Goal: Obtain resource: Obtain resource

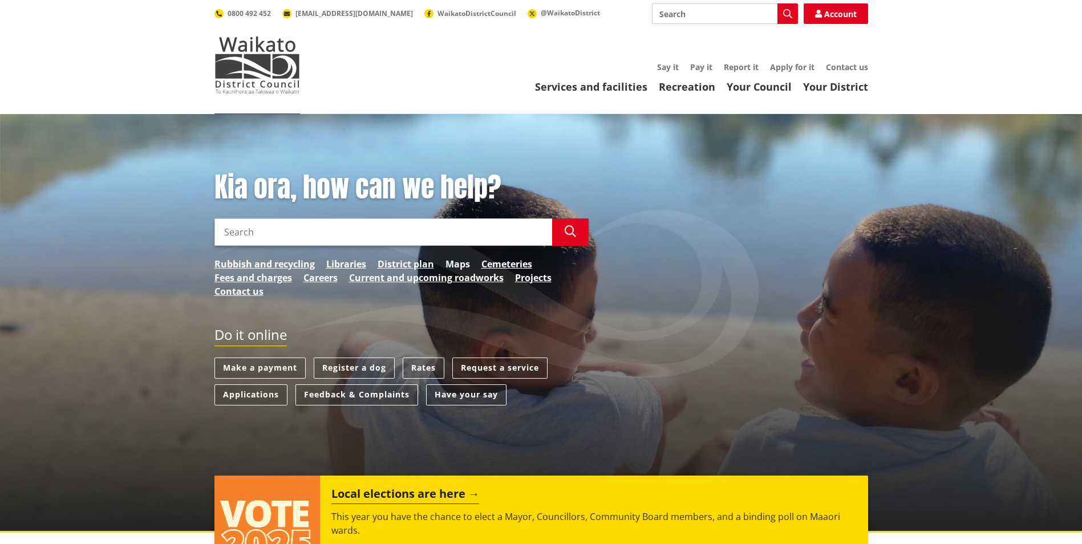
click at [456, 262] on link "Maps" at bounding box center [457, 264] width 25 height 14
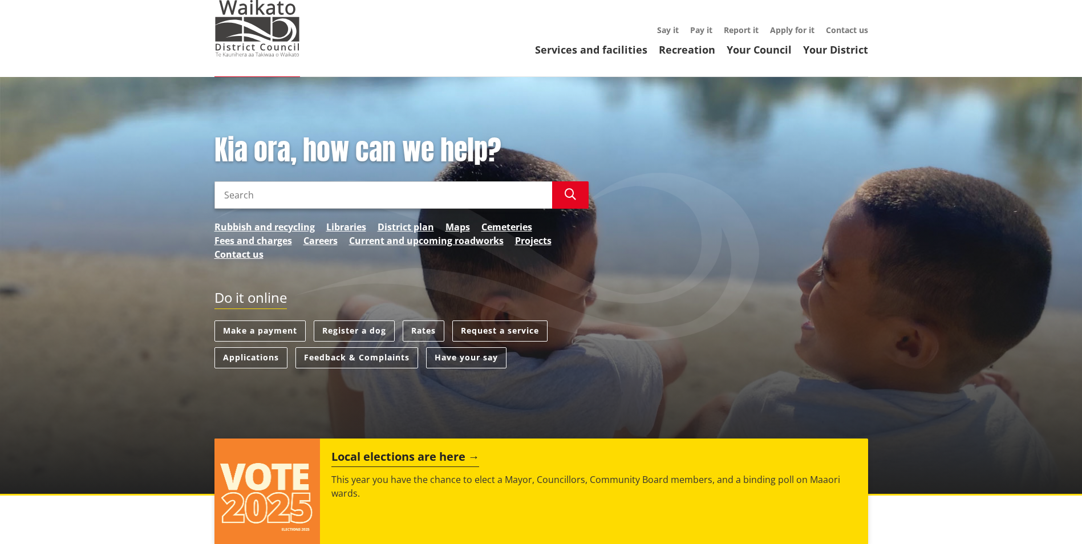
scroll to position [57, 0]
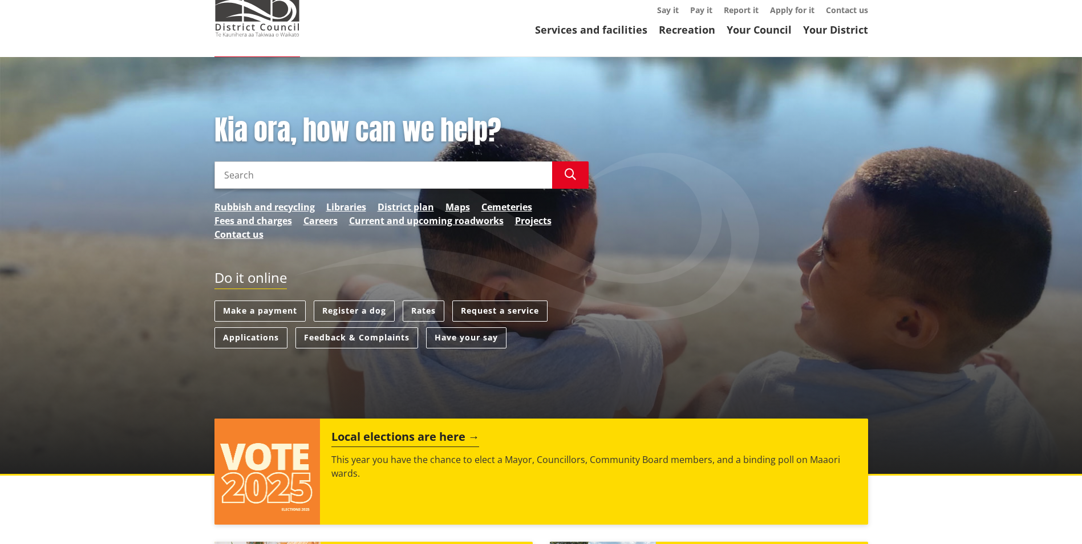
click at [511, 308] on link "Request a service" at bounding box center [499, 310] width 95 height 21
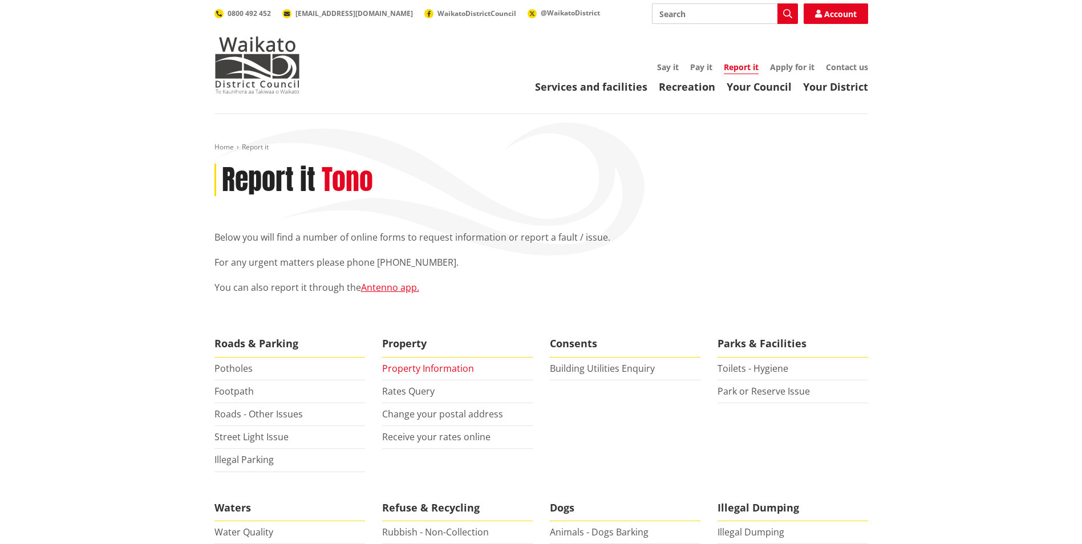
click at [453, 367] on link "Property Information" at bounding box center [428, 368] width 92 height 13
click at [686, 14] on input "Search" at bounding box center [725, 13] width 146 height 21
click at [789, 11] on icon "button" at bounding box center [787, 13] width 9 height 9
click at [737, 35] on div "Order information from a property file | Tono he tuhinga noo teetehi koonae rawa" at bounding box center [724, 35] width 145 height 21
type input "Order information from a property file | Tono he tuhinga noo teetehi koonae rawa"
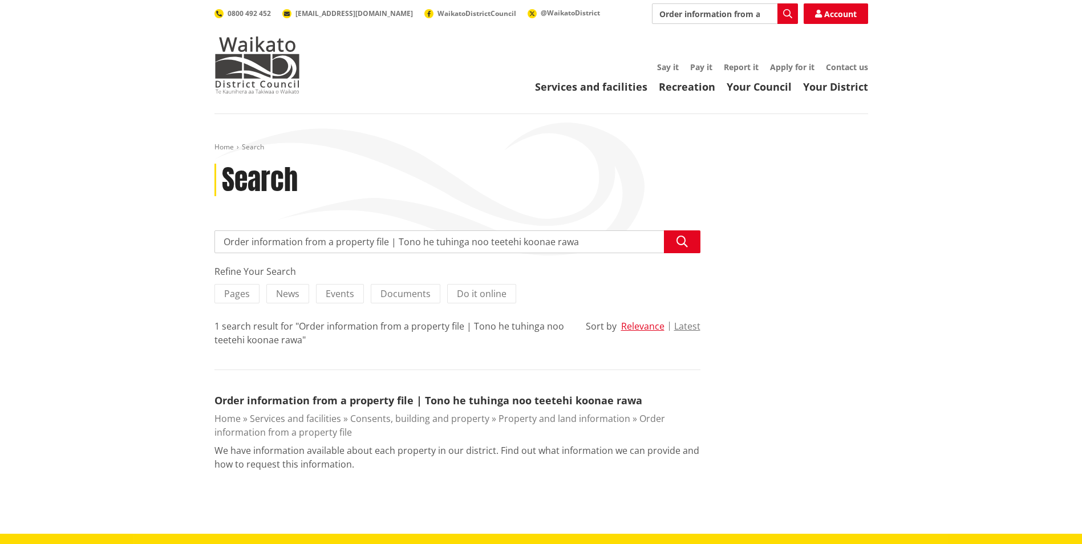
click at [324, 432] on link "Order information from a property file" at bounding box center [439, 425] width 450 height 26
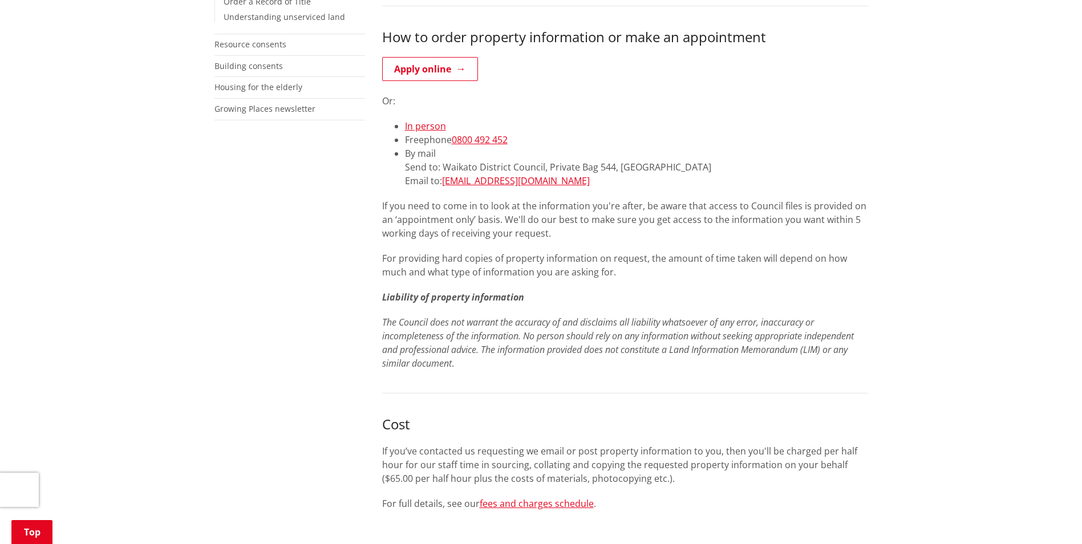
scroll to position [456, 0]
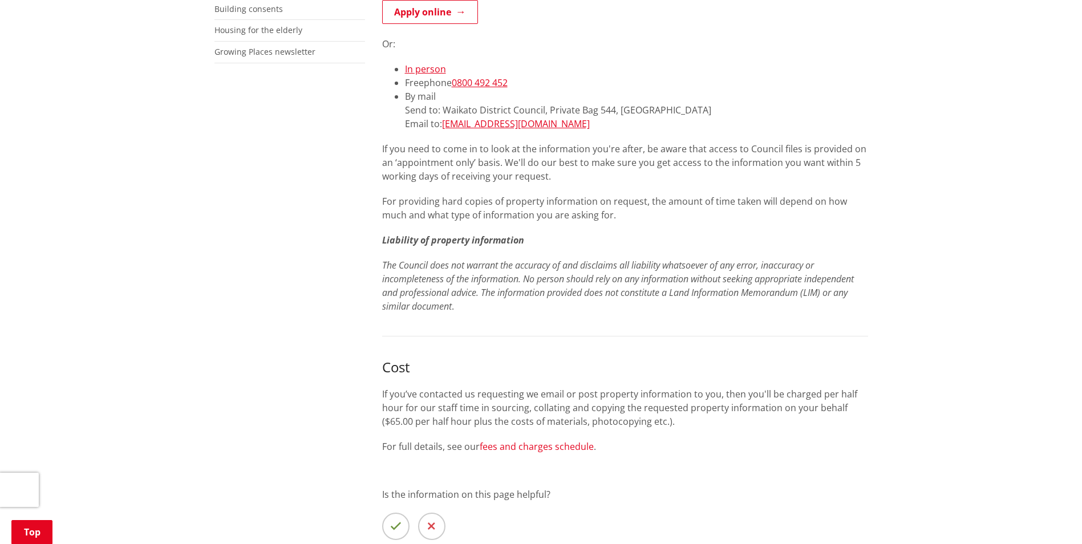
click at [564, 447] on link "fees and charges schedule" at bounding box center [537, 446] width 114 height 13
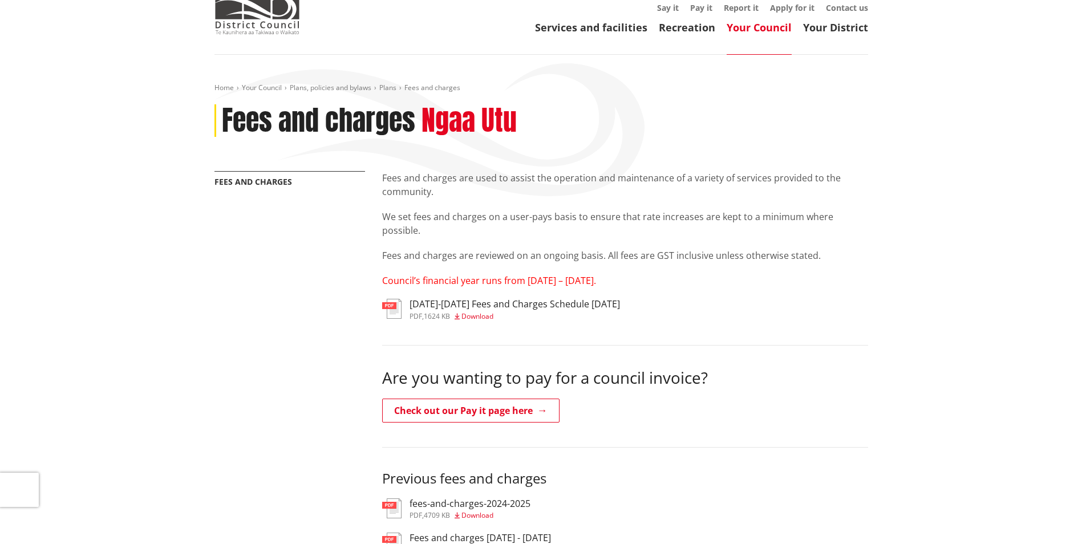
scroll to position [171, 0]
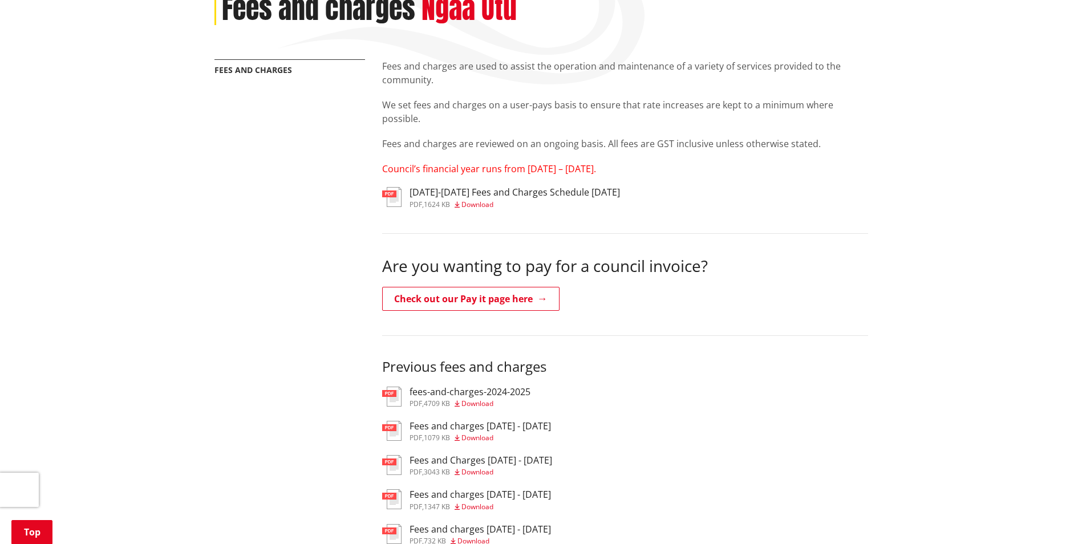
click at [477, 204] on span "Download" at bounding box center [477, 205] width 32 height 10
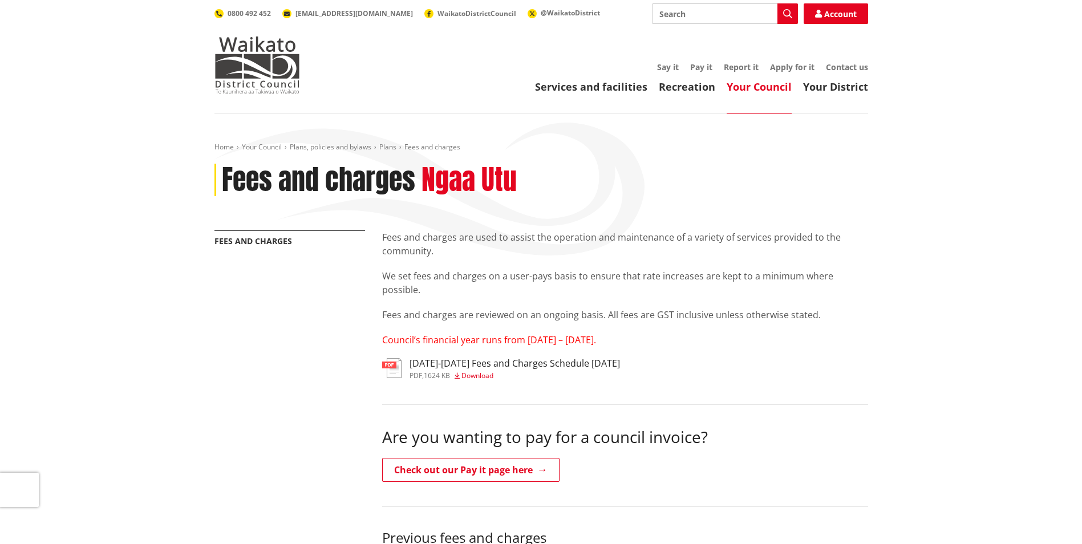
scroll to position [171, 0]
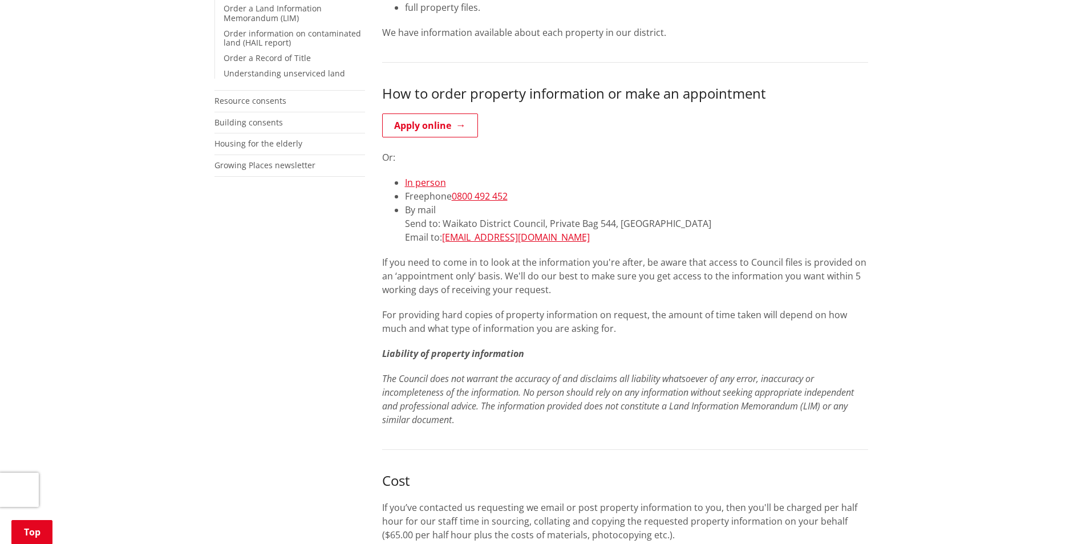
scroll to position [342, 0]
click at [438, 119] on link "Apply online" at bounding box center [430, 126] width 96 height 24
